Goal: Navigation & Orientation: Find specific page/section

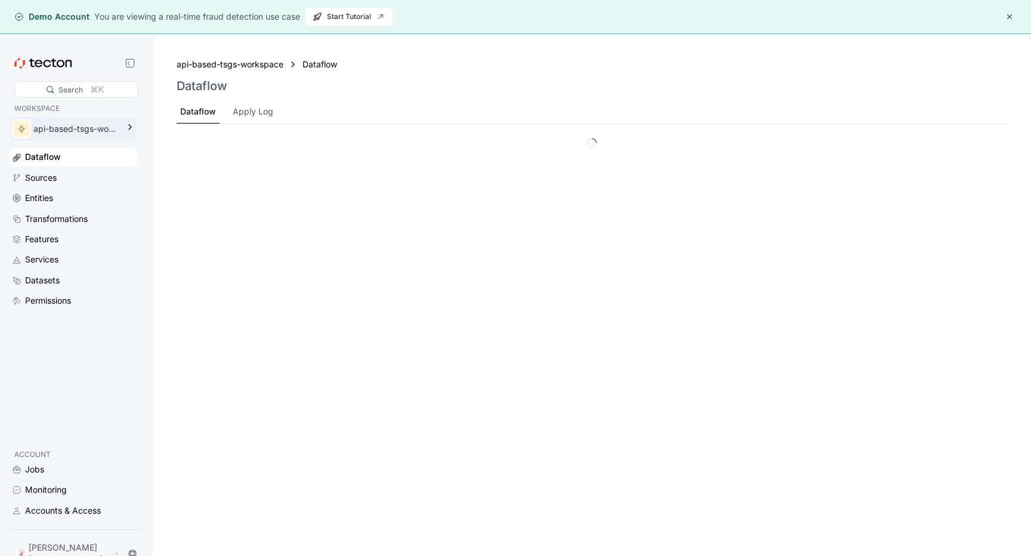
click at [135, 126] on icon at bounding box center [130, 127] width 14 height 14
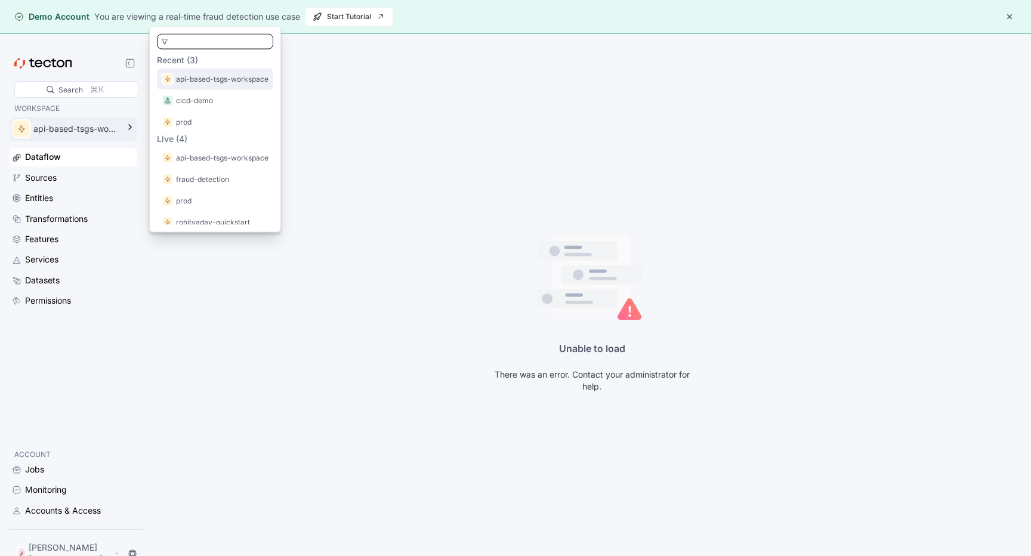
click at [245, 80] on p "api-based-tsgs-workspace" at bounding box center [222, 79] width 92 height 12
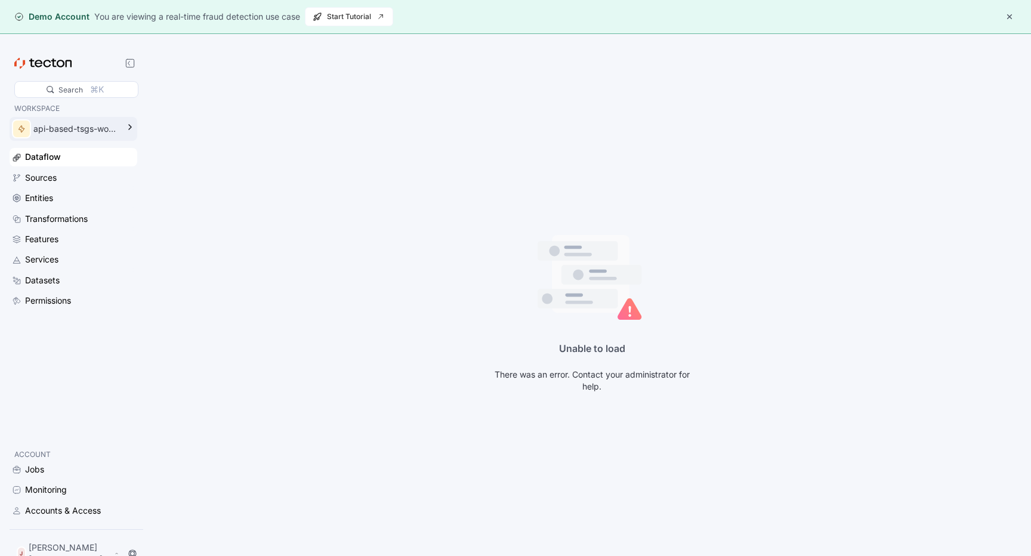
click at [90, 131] on div "api-based-tsgs-workspace" at bounding box center [75, 128] width 85 height 13
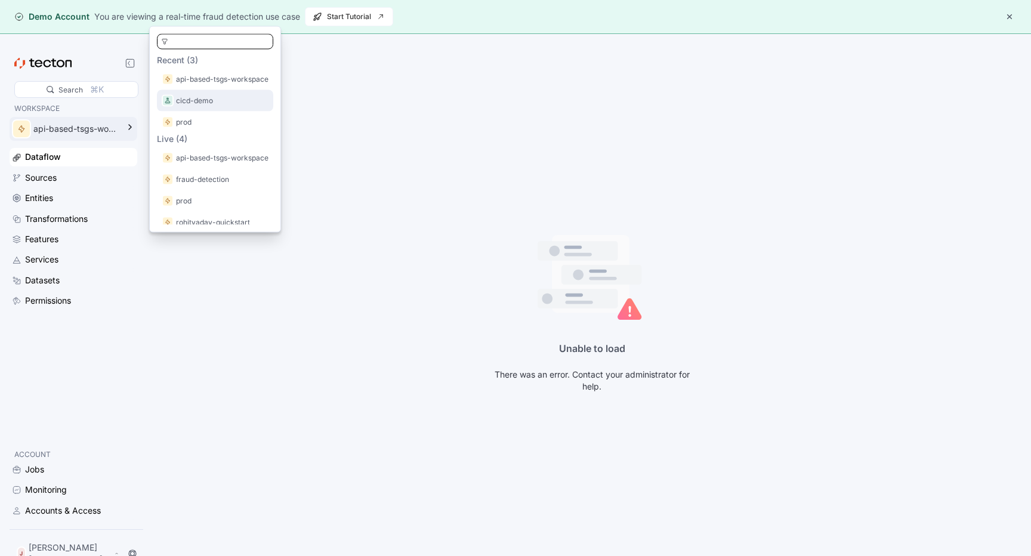
click at [245, 107] on div "cicd-demo" at bounding box center [215, 100] width 116 height 21
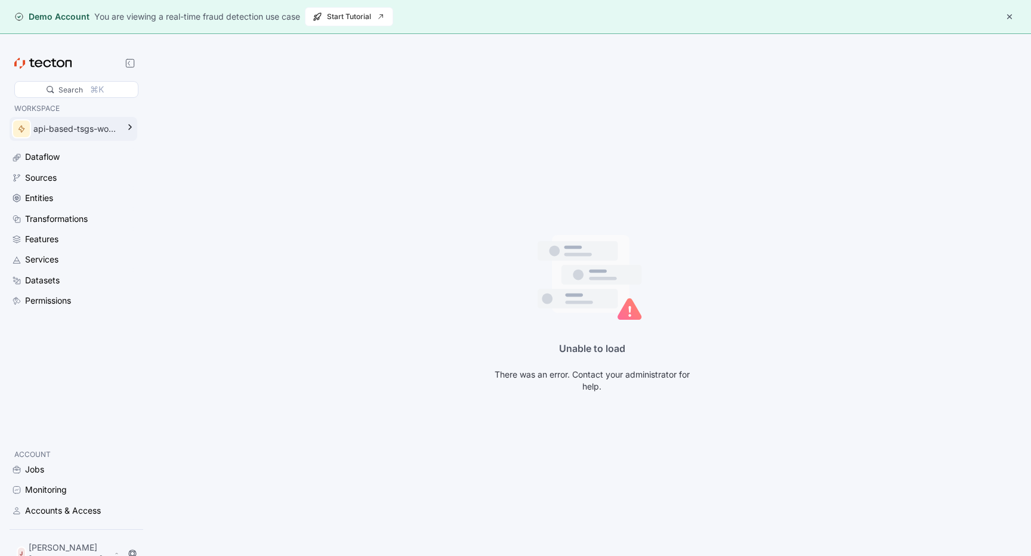
click at [57, 135] on div "api-based-tsgs-workspace" at bounding box center [75, 128] width 85 height 13
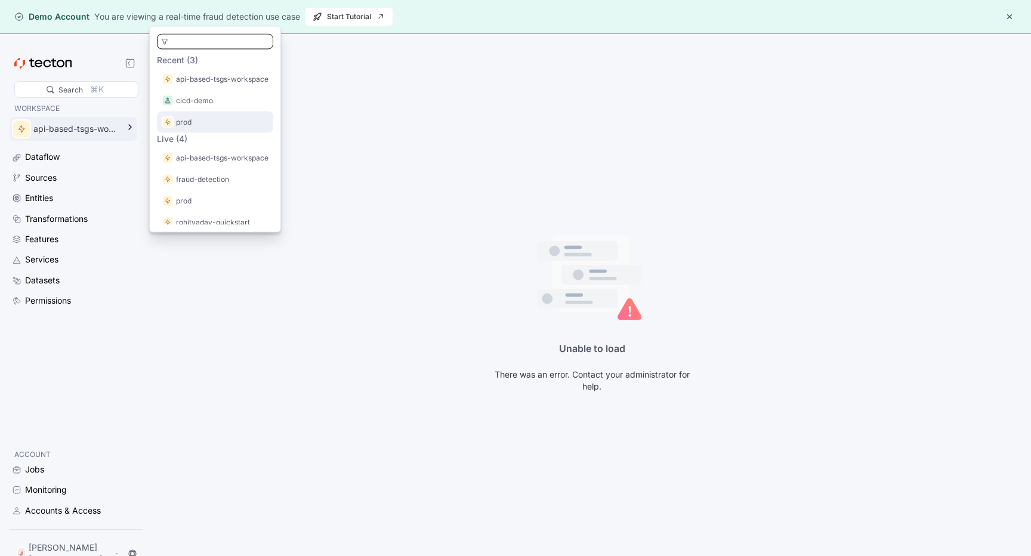
click at [187, 122] on p "prod" at bounding box center [184, 122] width 16 height 12
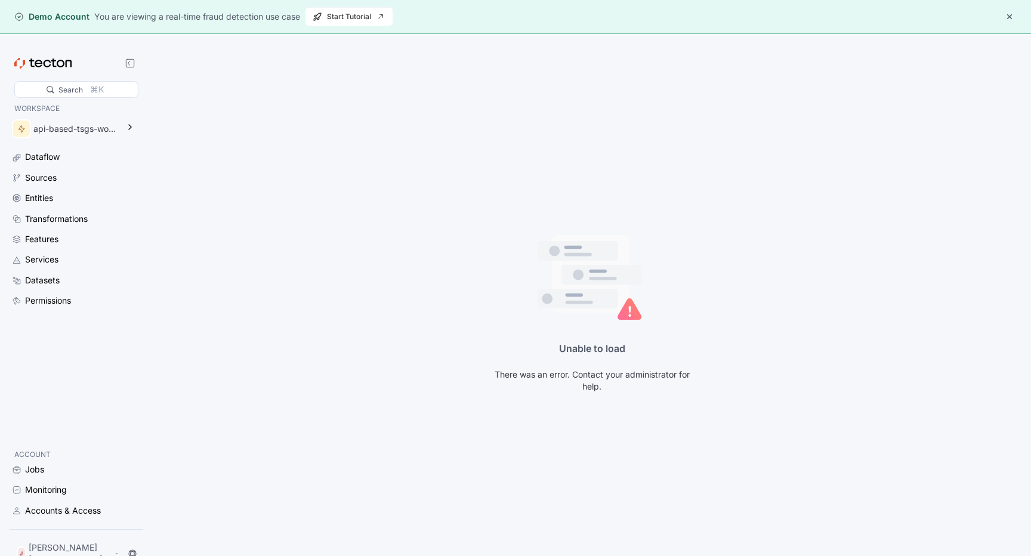
click at [1009, 18] on button "button" at bounding box center [1009, 17] width 14 height 14
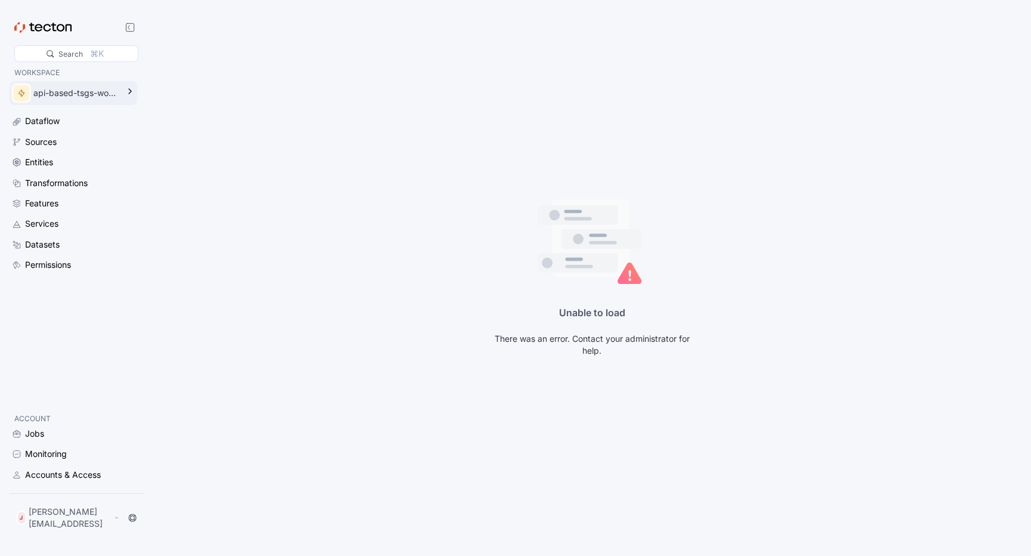
click at [59, 97] on div "api-based-tsgs-workspace" at bounding box center [75, 93] width 85 height 13
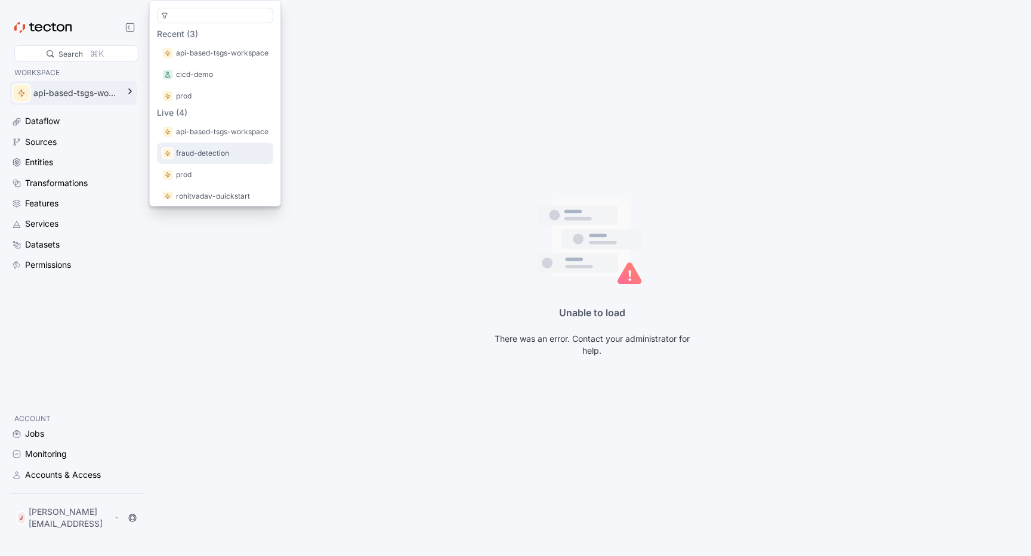
click at [181, 160] on div "fraud-detection" at bounding box center [215, 153] width 116 height 21
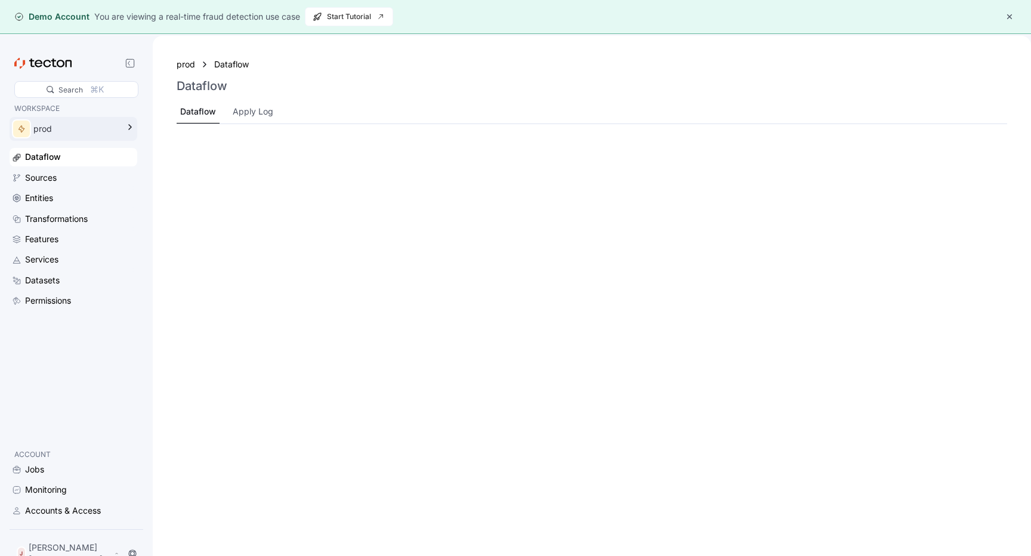
click at [131, 127] on icon at bounding box center [130, 127] width 2 height 5
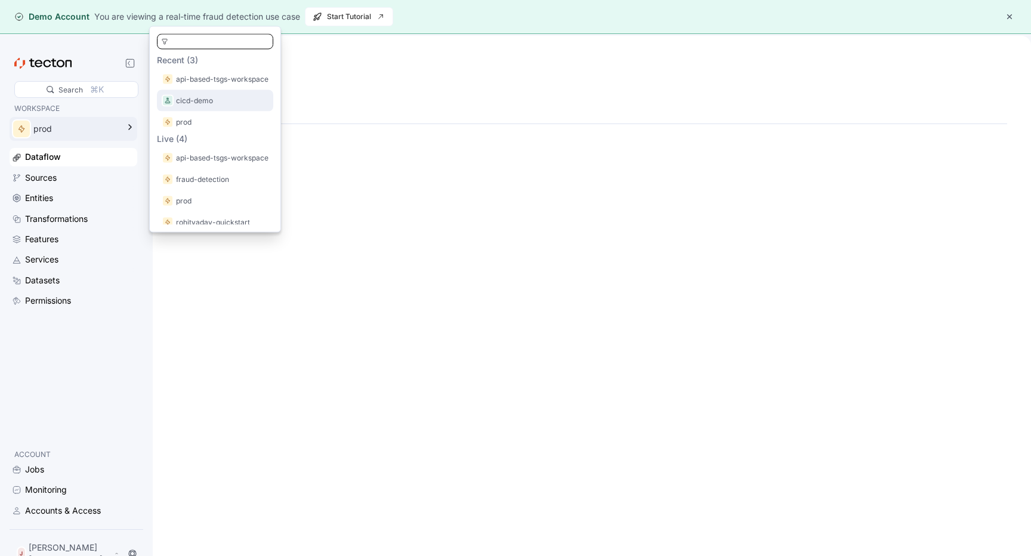
click at [203, 100] on p "cicd-demo" at bounding box center [194, 101] width 37 height 12
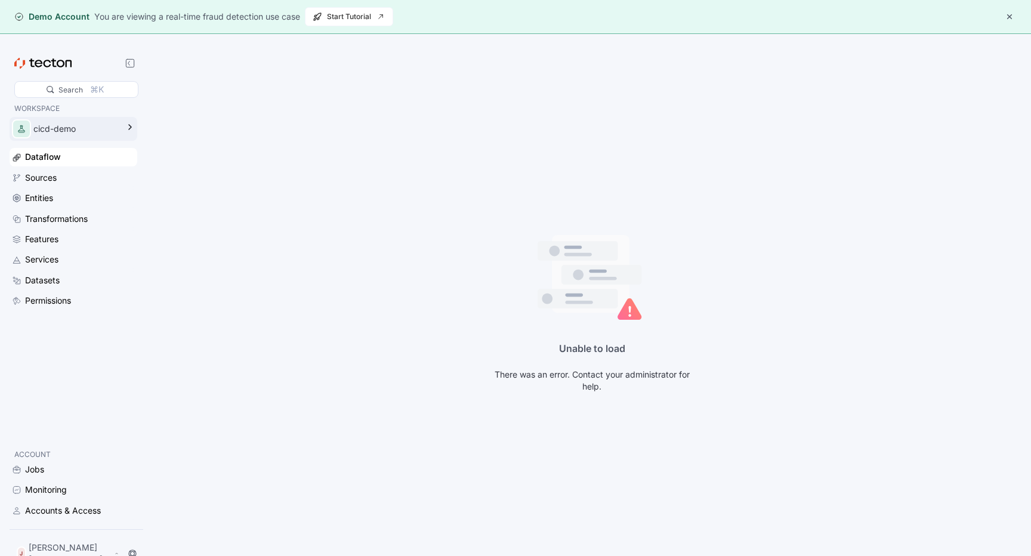
click at [121, 138] on div "cicd-demo" at bounding box center [65, 129] width 111 height 24
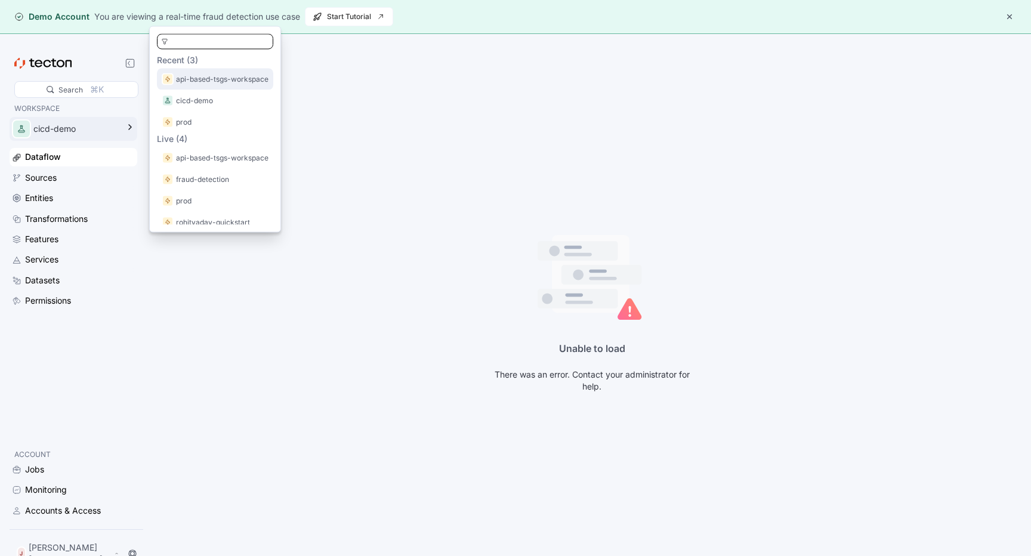
click at [229, 79] on p "api-based-tsgs-workspace" at bounding box center [222, 79] width 92 height 12
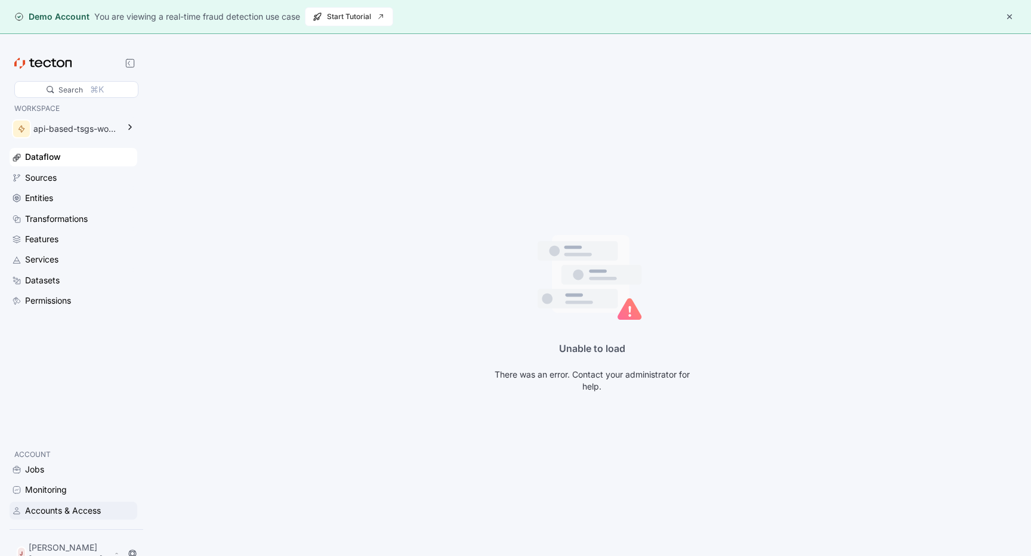
click at [54, 517] on div "Accounts & Access" at bounding box center [63, 510] width 76 height 13
click at [50, 298] on div "Permissions" at bounding box center [48, 300] width 46 height 13
click at [50, 298] on div "Permissions" at bounding box center [49, 300] width 49 height 13
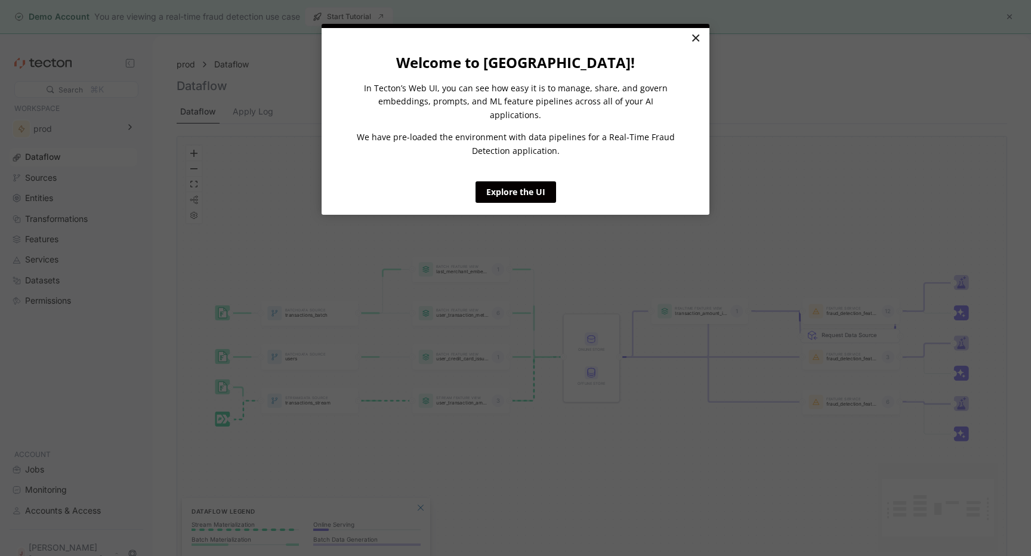
click at [696, 41] on link "×" at bounding box center [695, 38] width 21 height 21
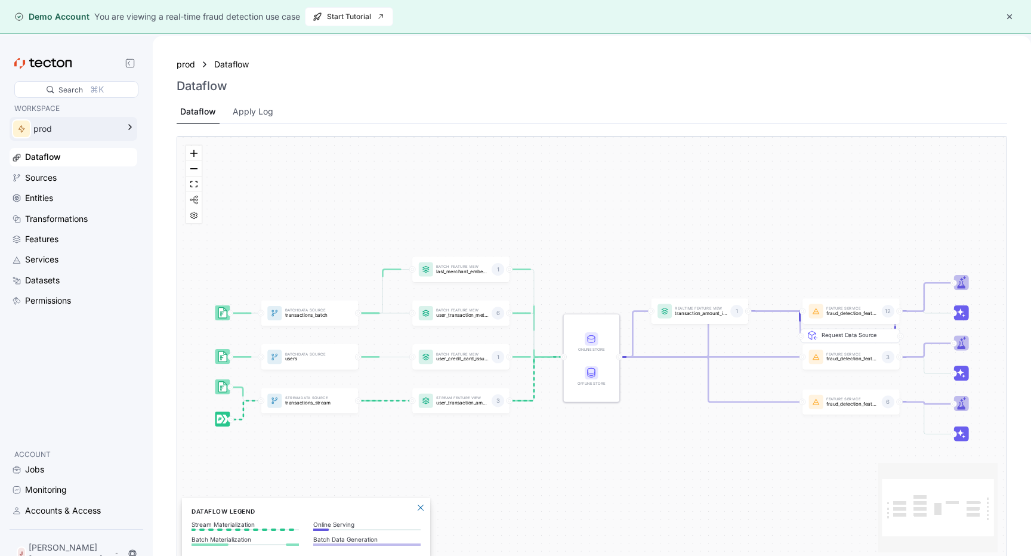
click at [137, 128] on icon at bounding box center [130, 127] width 14 height 14
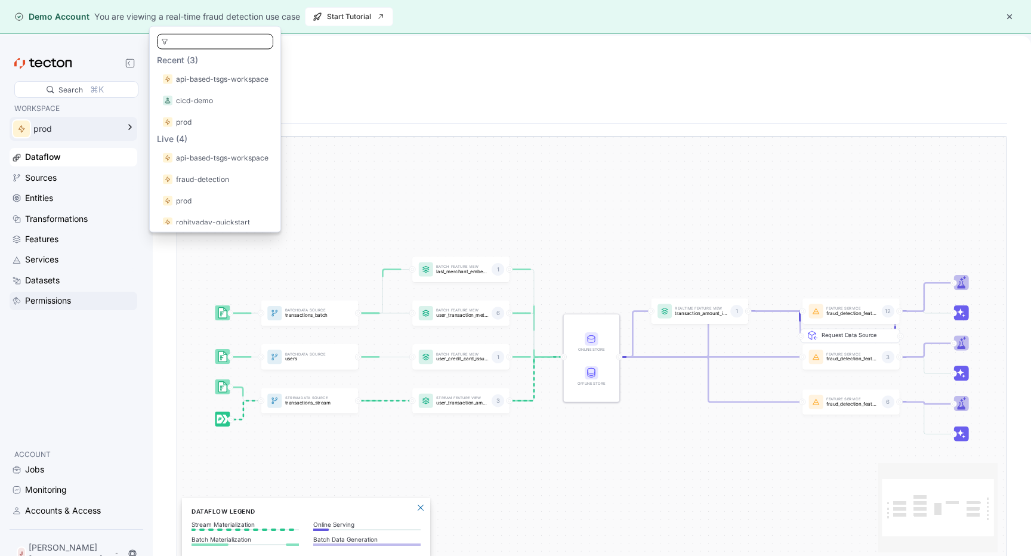
click at [67, 301] on div "Permissions" at bounding box center [48, 300] width 46 height 13
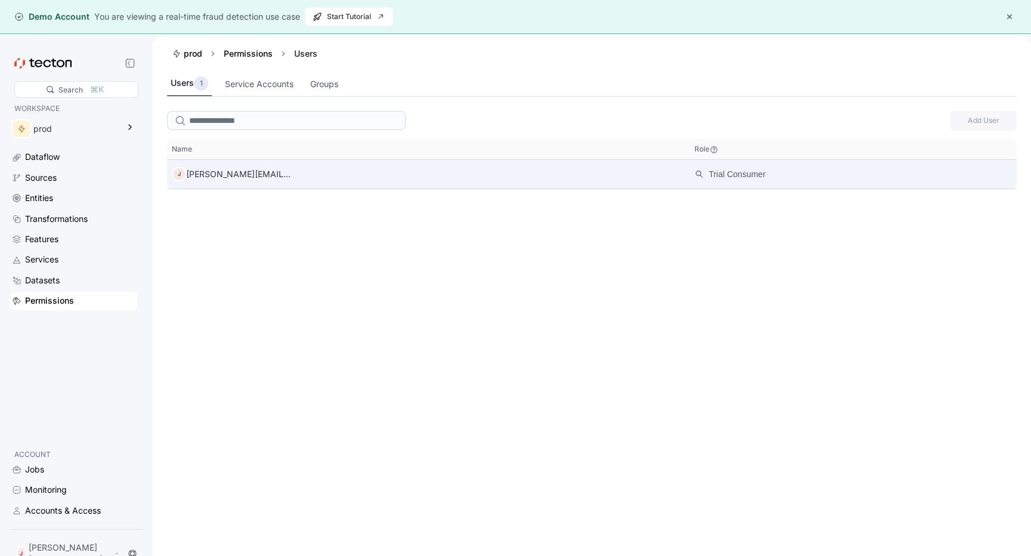
click at [501, 180] on div "J [PERSON_NAME][EMAIL_ADDRESS]" at bounding box center [428, 174] width 523 height 24
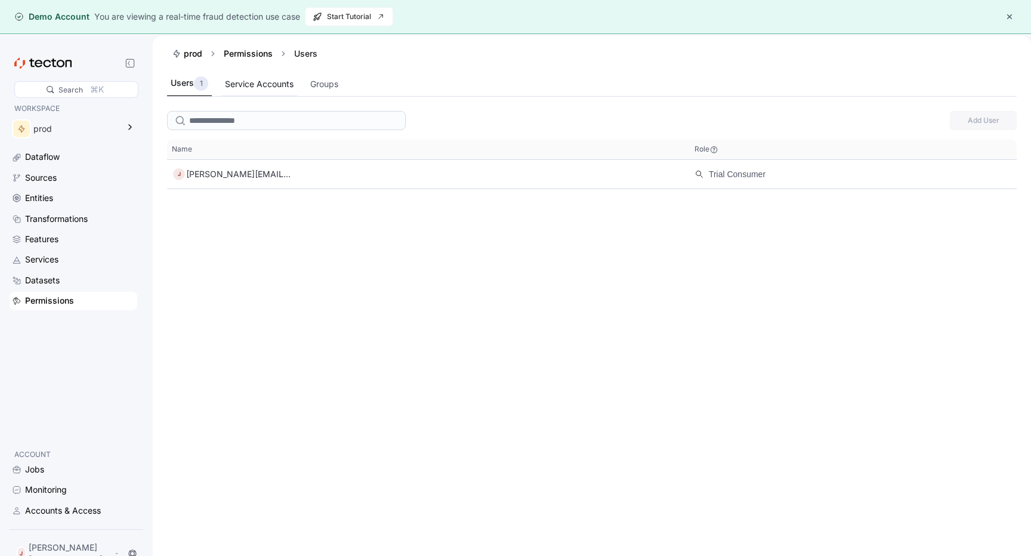
click at [276, 92] on div "Service Accounts" at bounding box center [259, 84] width 76 height 23
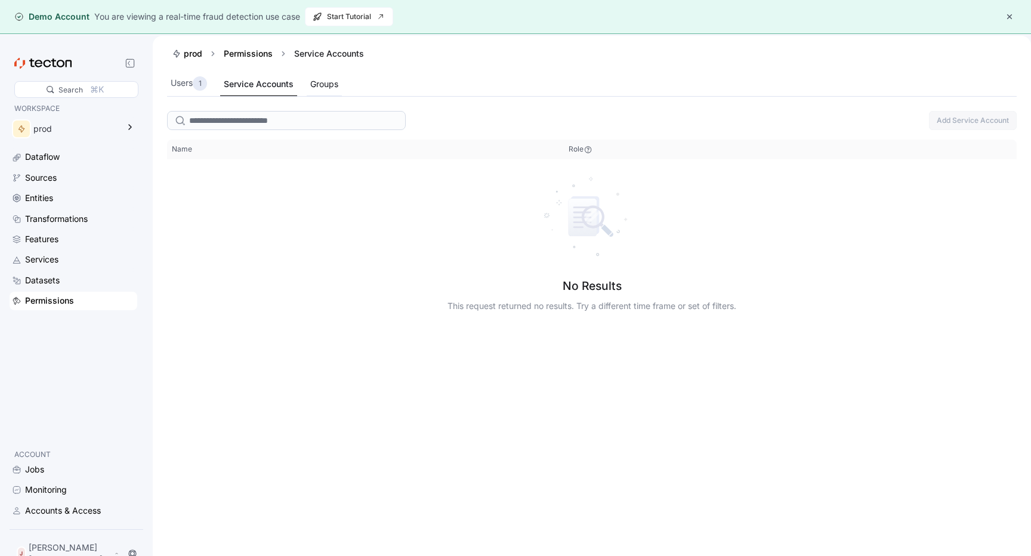
click at [336, 89] on div "Groups" at bounding box center [324, 84] width 28 height 13
